Goal: Check status: Check status

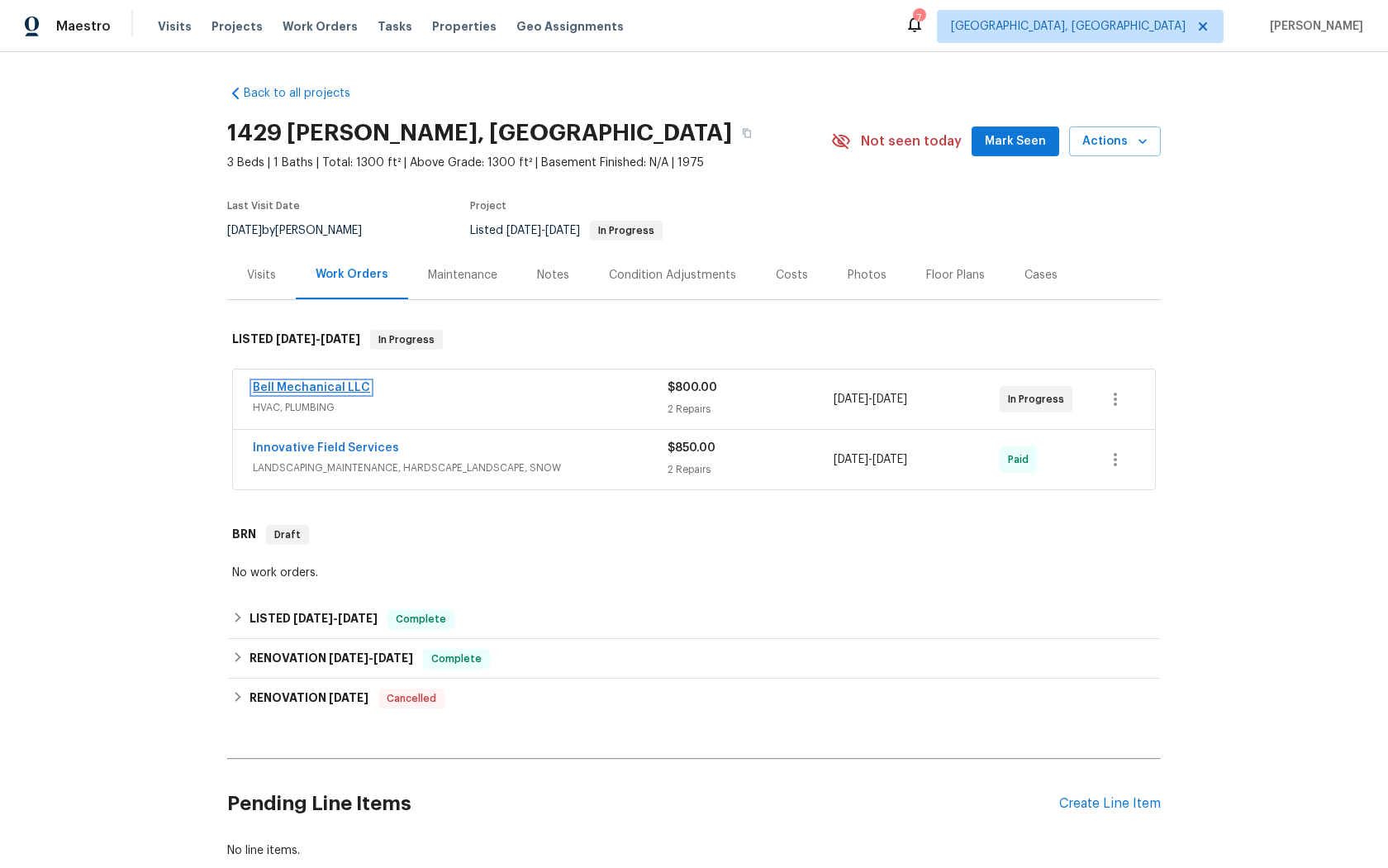
click at [298, 384] on link "Bell Mechanical LLC" at bounding box center [311, 387] width 117 height 11
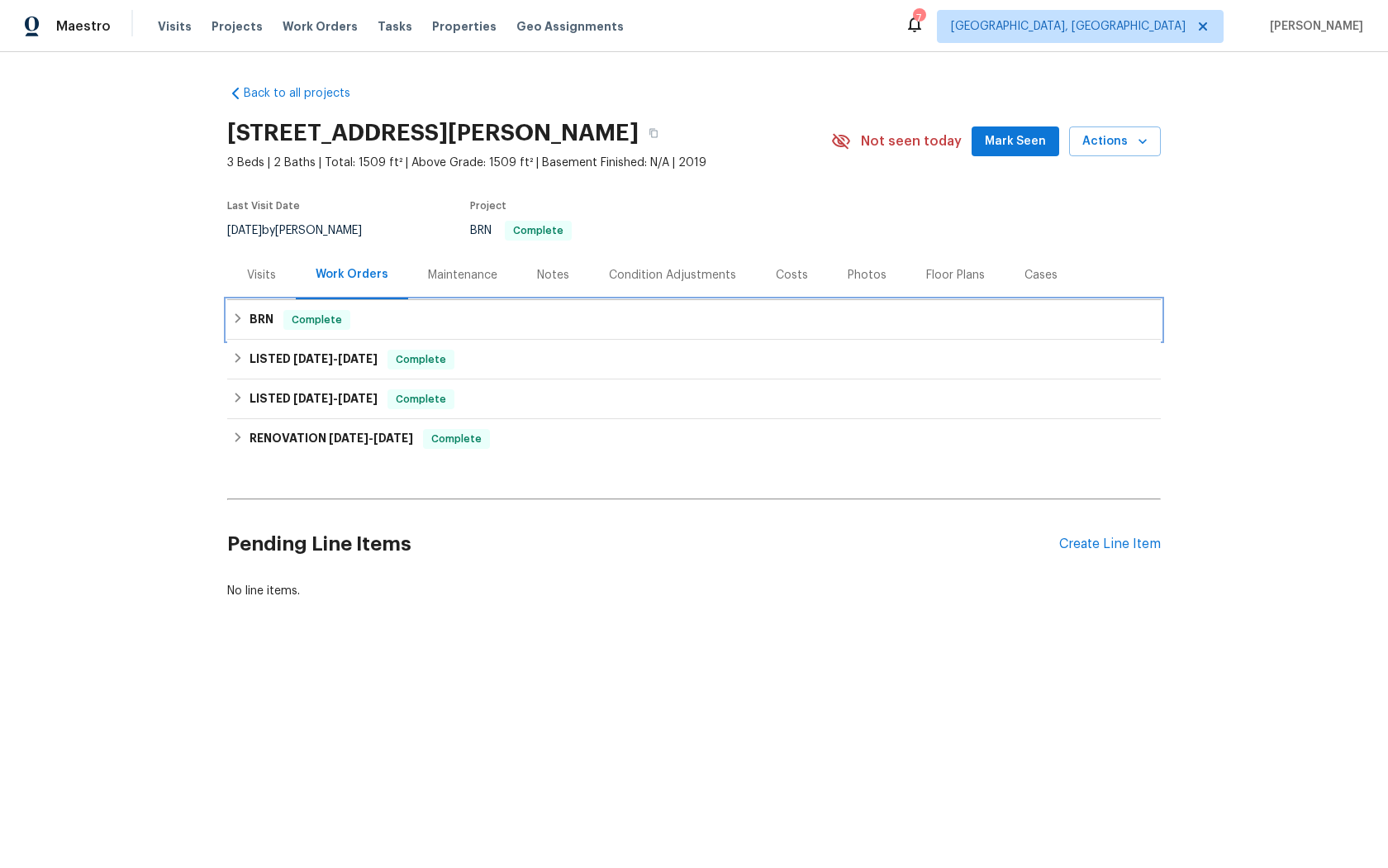
click at [307, 317] on span "Complete" at bounding box center [316, 319] width 63 height 17
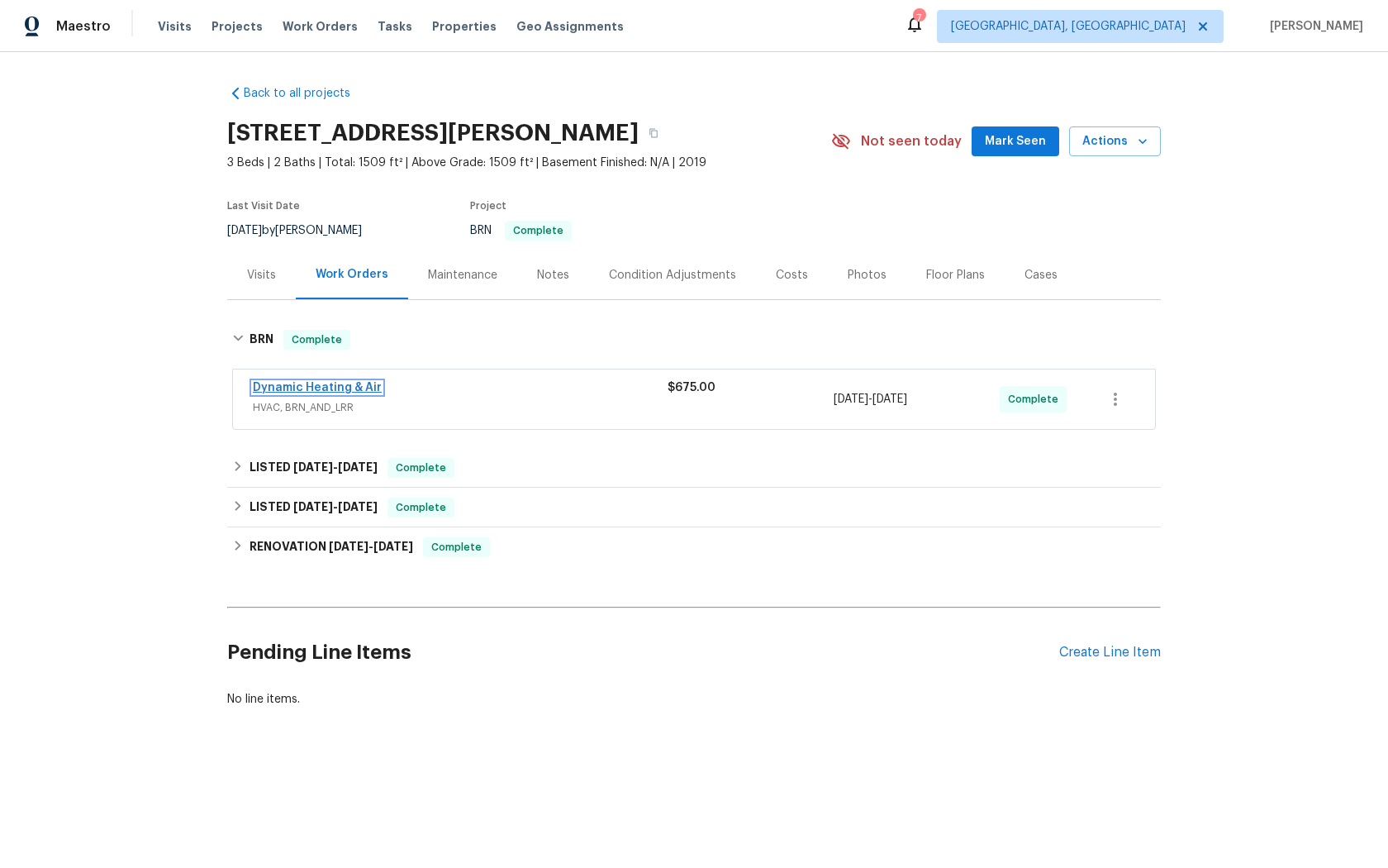
click at [296, 388] on link "Dynamic Heating & Air" at bounding box center [317, 387] width 129 height 11
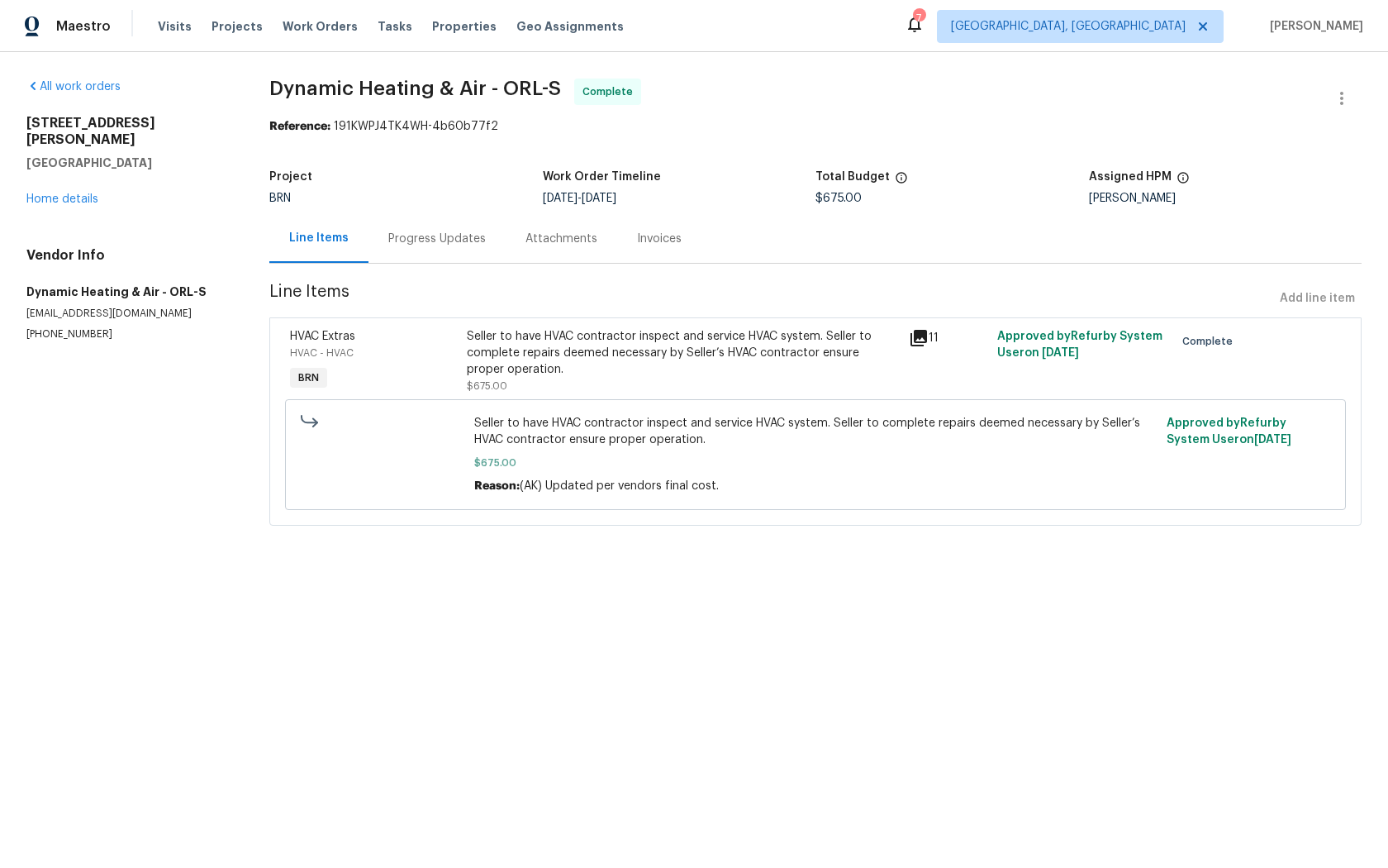
click at [423, 222] on div "Progress Updates" at bounding box center [437, 238] width 137 height 48
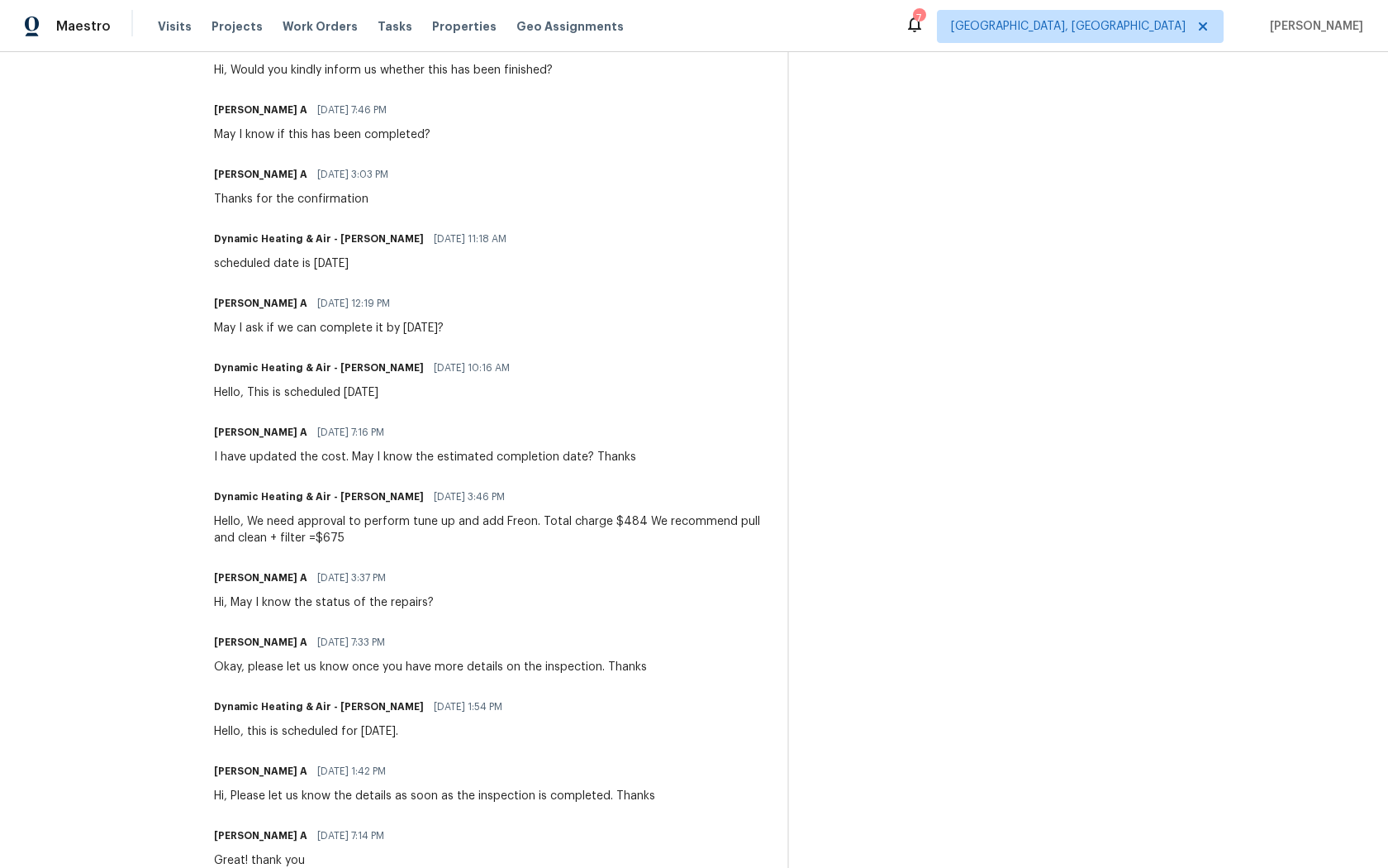
scroll to position [686, 0]
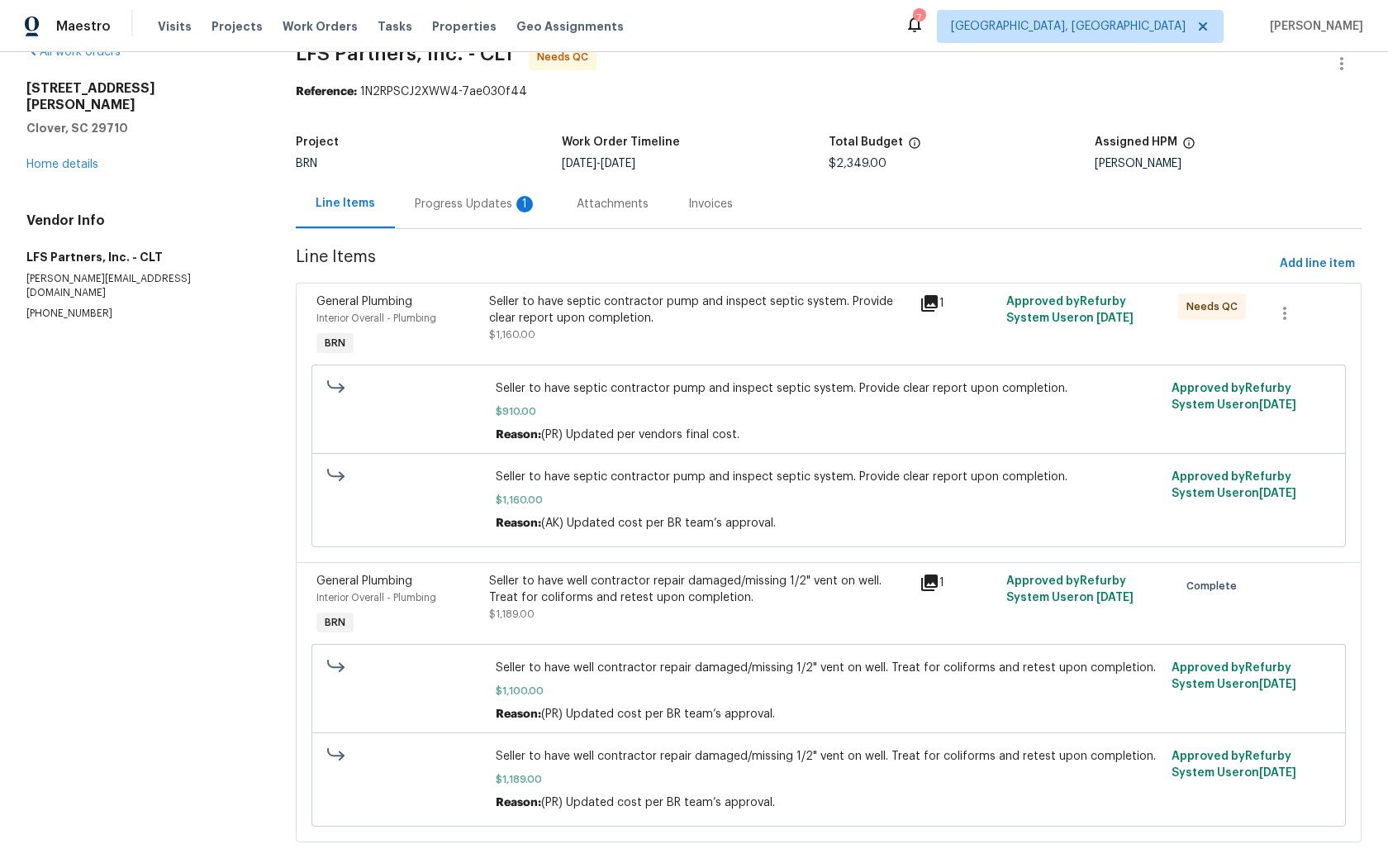
scroll to position [48, 0]
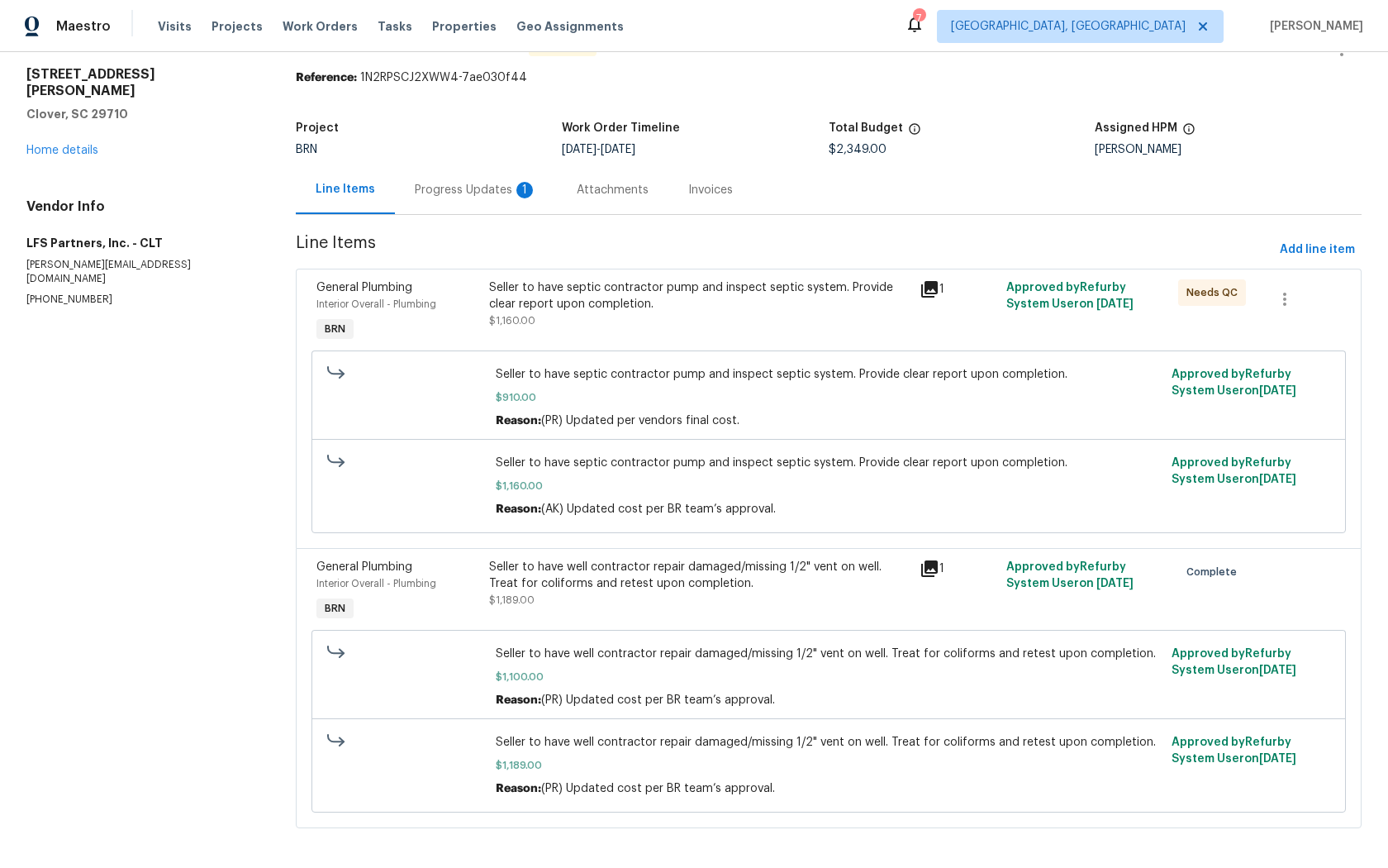
click at [924, 569] on icon at bounding box center [930, 568] width 20 height 20
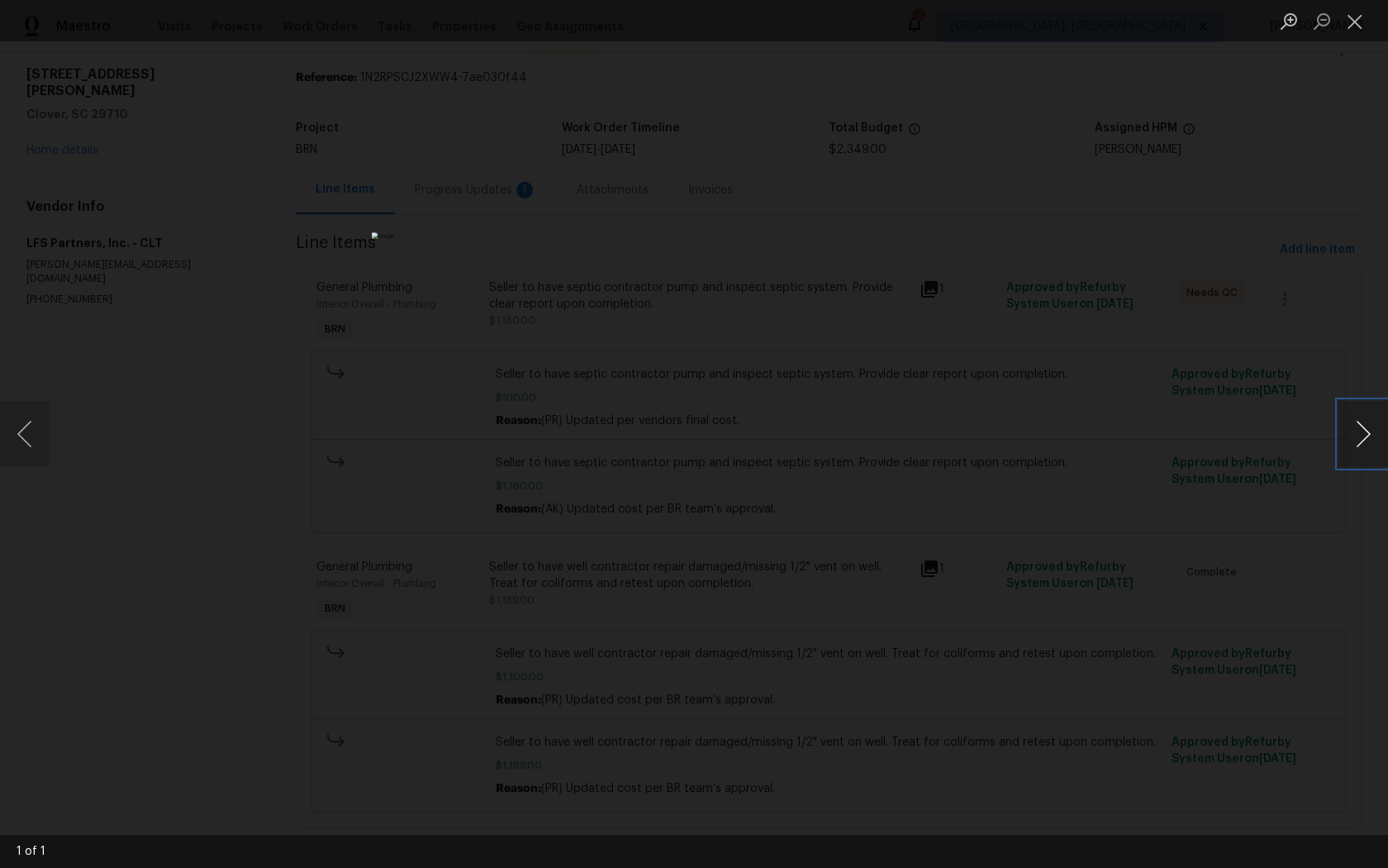
click at [1370, 434] on button "Next image" at bounding box center [1363, 434] width 49 height 66
click at [1154, 563] on div "Lightbox" at bounding box center [694, 434] width 1388 height 868
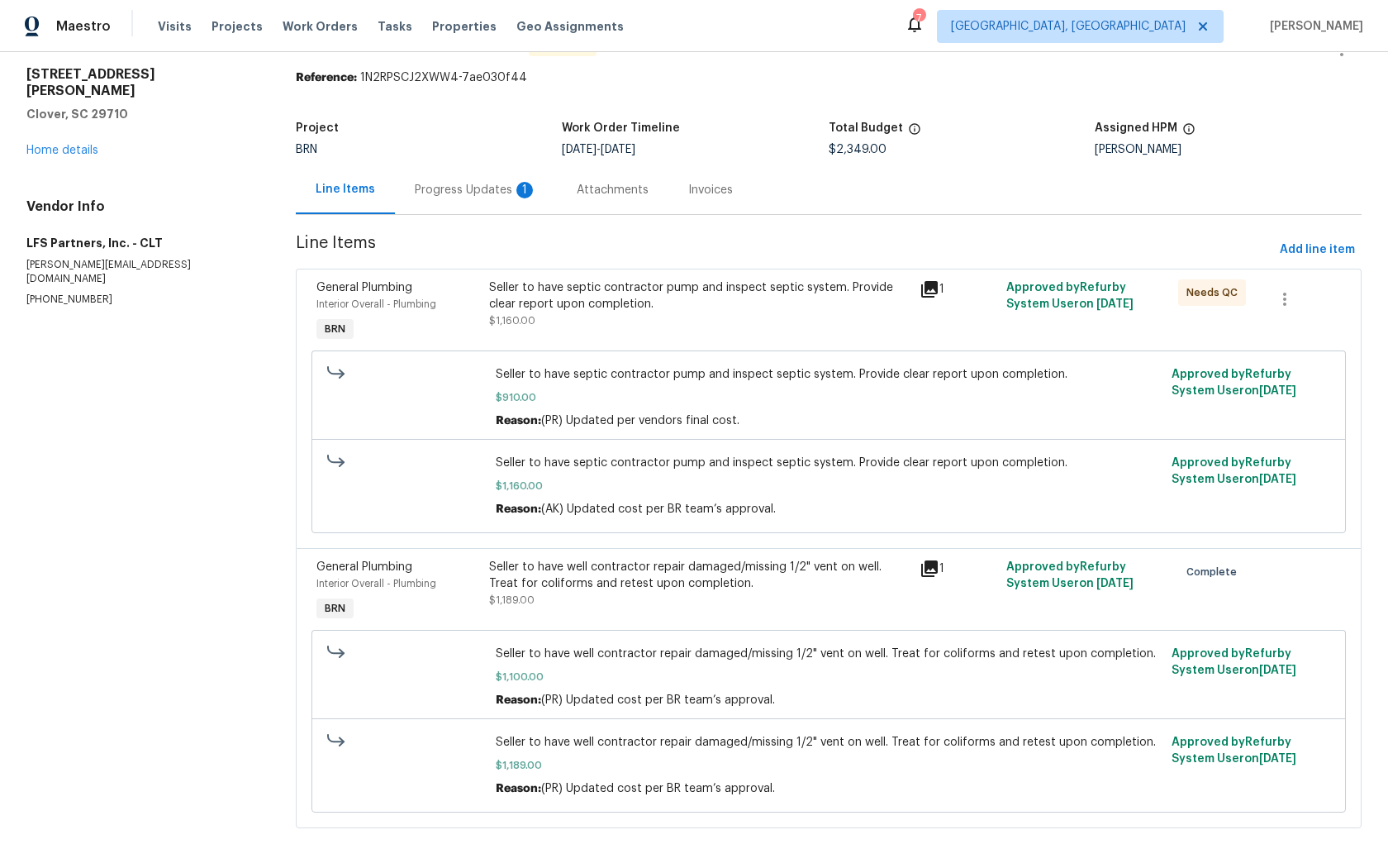
click at [462, 189] on div "Progress Updates 1" at bounding box center [476, 189] width 122 height 17
